Goal: Task Accomplishment & Management: Use online tool/utility

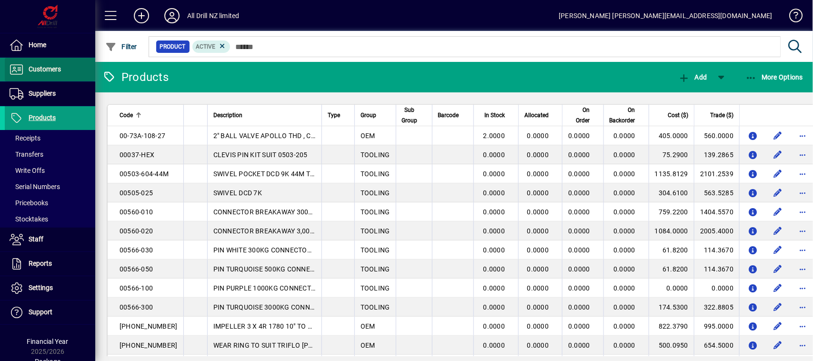
click at [60, 63] on span at bounding box center [50, 69] width 90 height 23
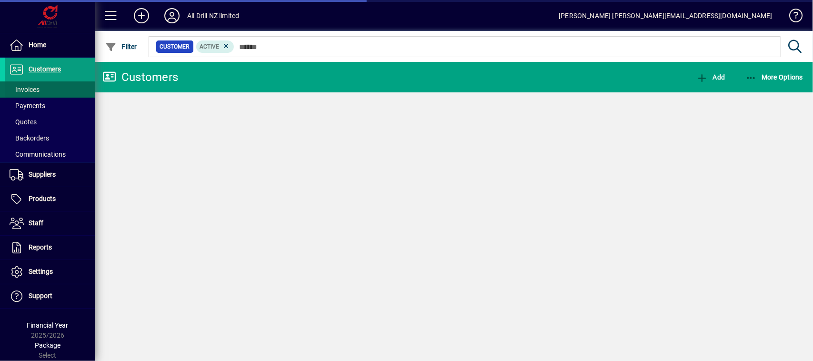
click at [50, 86] on span at bounding box center [50, 89] width 90 height 23
click at [47, 88] on span at bounding box center [50, 89] width 90 height 23
click at [260, 43] on icon at bounding box center [259, 46] width 9 height 9
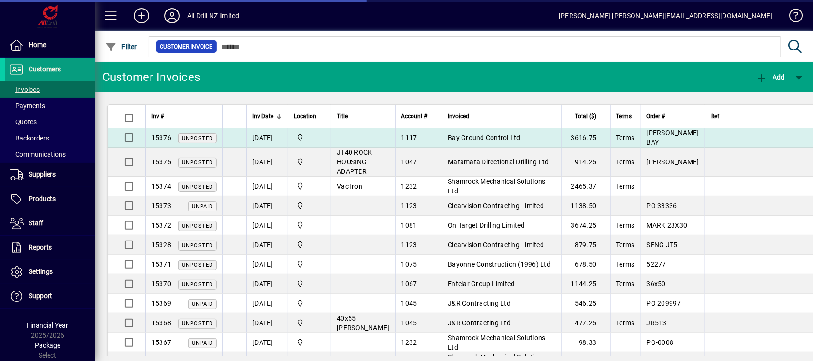
click at [517, 137] on td "Bay Ground Control Ltd" at bounding box center [501, 138] width 119 height 20
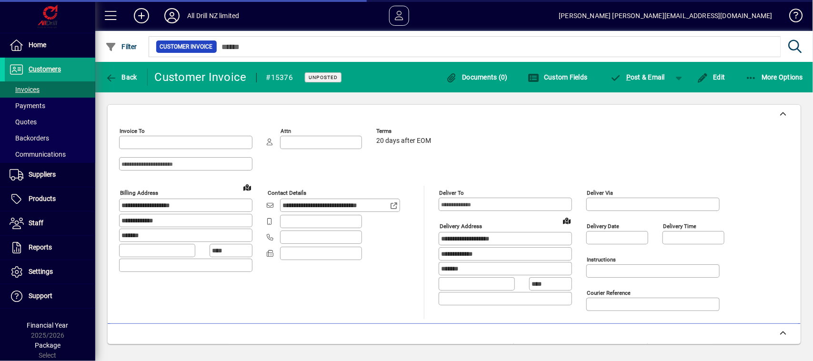
type input "**********"
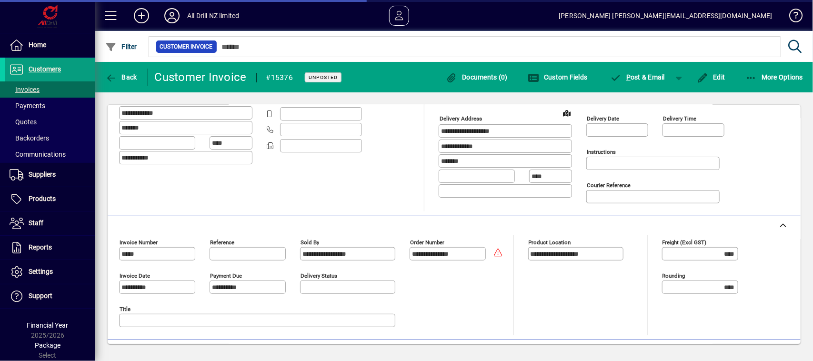
scroll to position [119, 0]
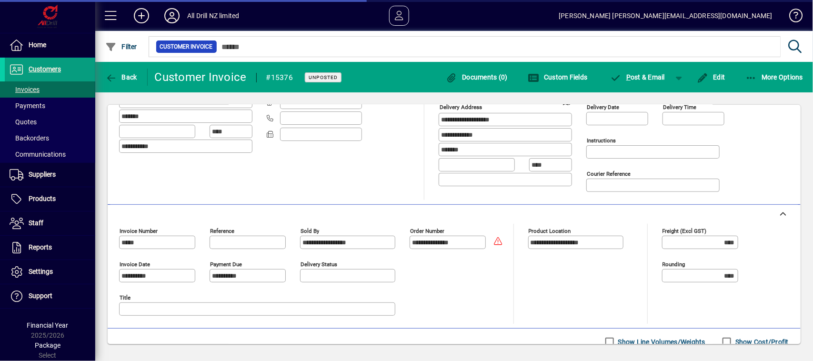
type input "**********"
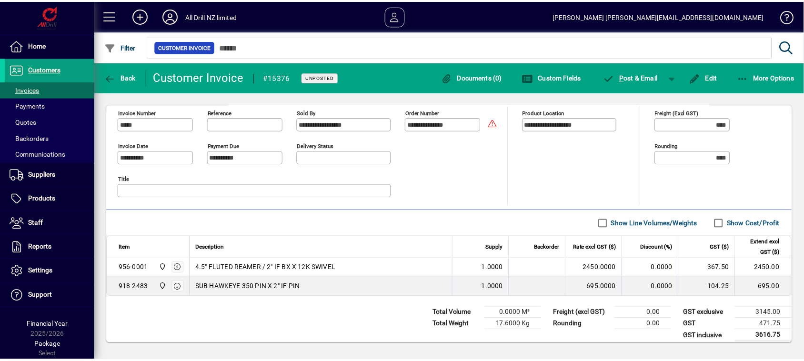
scroll to position [238, 0]
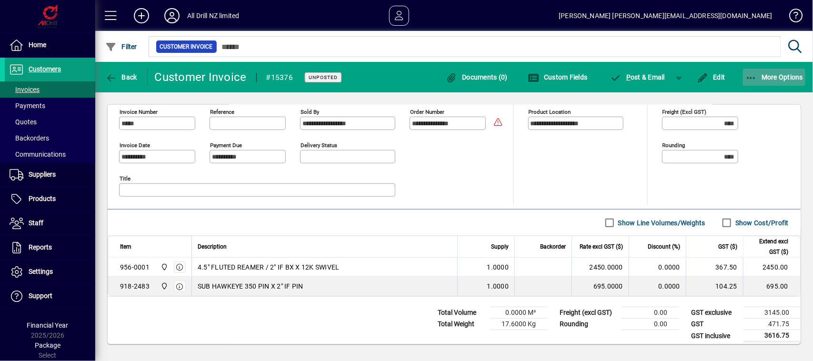
click at [749, 75] on icon "button" at bounding box center [751, 78] width 12 height 10
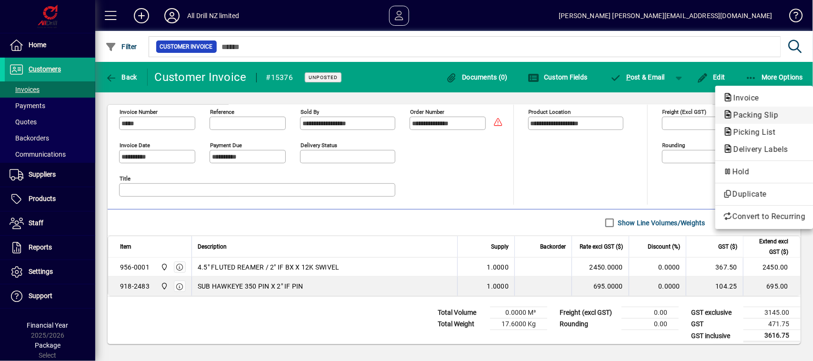
click at [766, 118] on span "Packing Slip" at bounding box center [753, 114] width 60 height 9
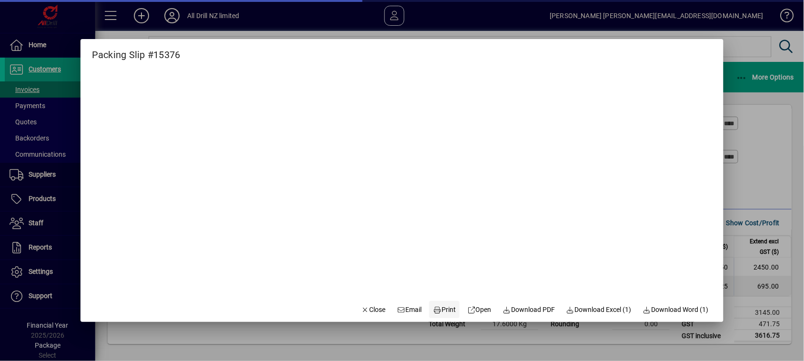
click at [450, 313] on span "Print" at bounding box center [444, 310] width 23 height 10
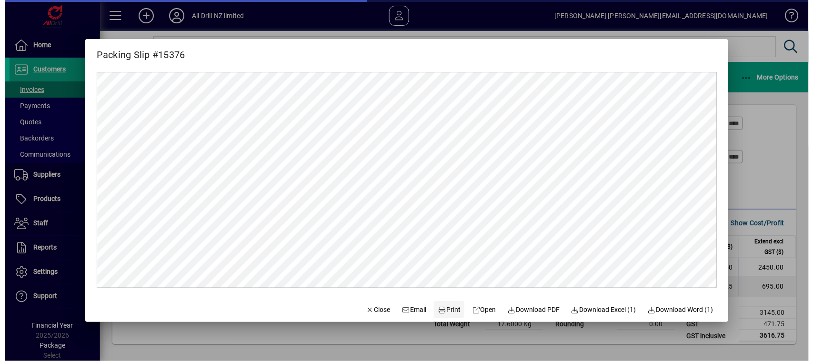
scroll to position [0, 0]
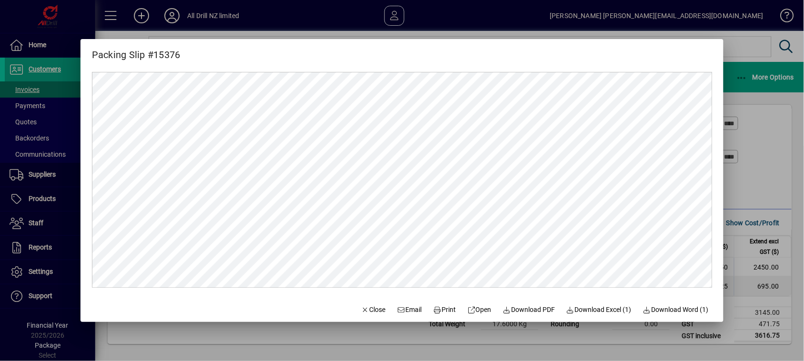
click at [772, 156] on div at bounding box center [402, 180] width 804 height 361
